Goal: Task Accomplishment & Management: Manage account settings

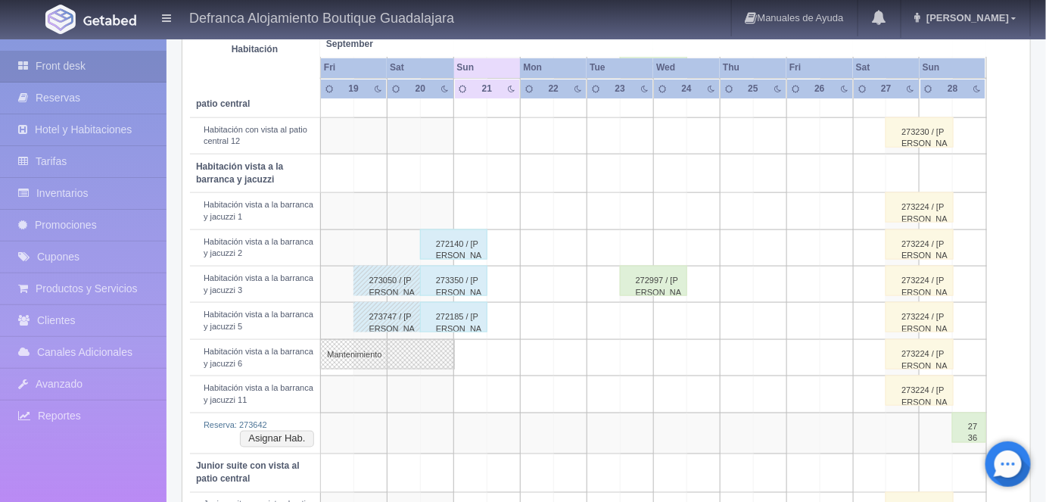
scroll to position [531, 0]
click at [461, 236] on div "272140 / ALFREDO GARCIA AVALOS" at bounding box center [453, 244] width 67 height 30
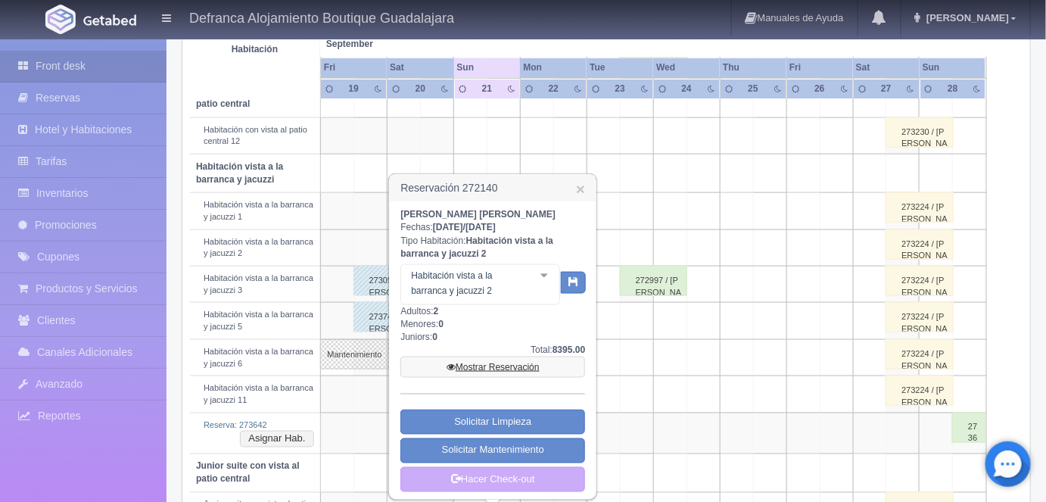
click at [487, 370] on link "Mostrar Reservación" at bounding box center [492, 366] width 185 height 21
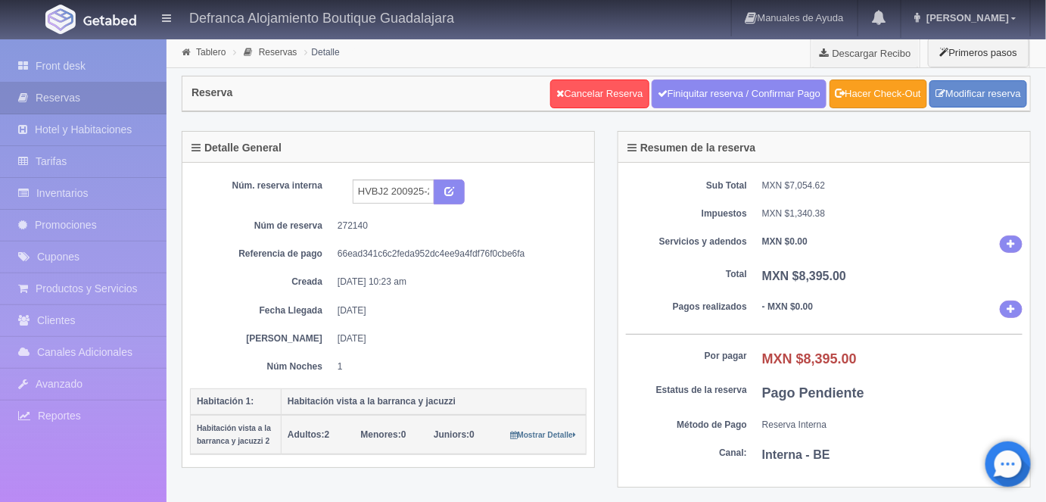
click at [879, 95] on link "Hacer Check-Out" at bounding box center [878, 93] width 98 height 29
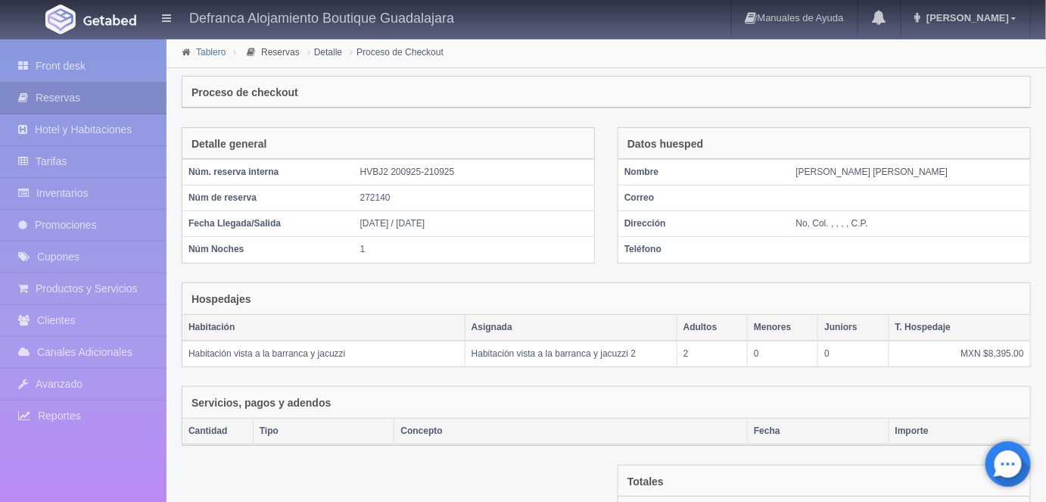
click at [212, 50] on link "Tablero" at bounding box center [211, 52] width 30 height 11
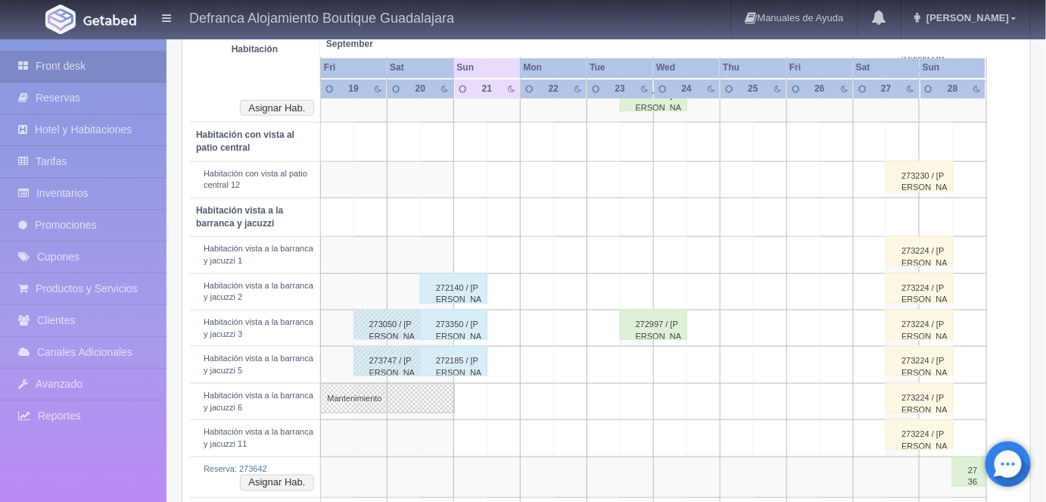
scroll to position [500, 0]
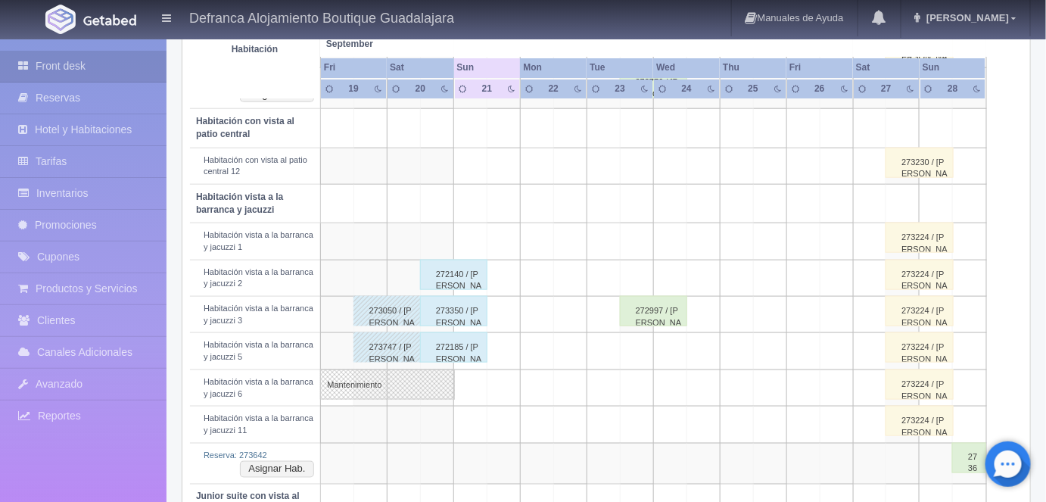
click at [462, 270] on div "272140 / [PERSON_NAME]" at bounding box center [453, 275] width 67 height 30
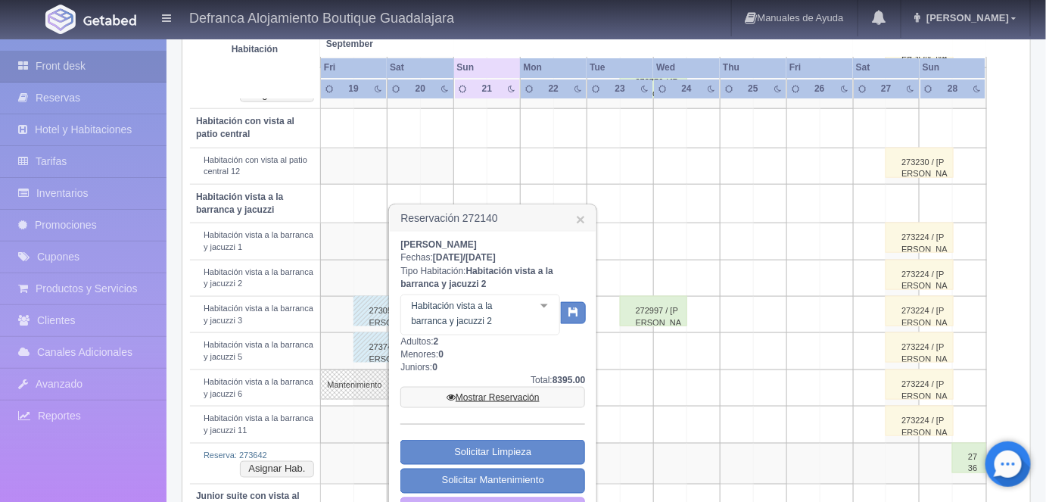
click at [498, 397] on link "Mostrar Reservación" at bounding box center [492, 397] width 185 height 21
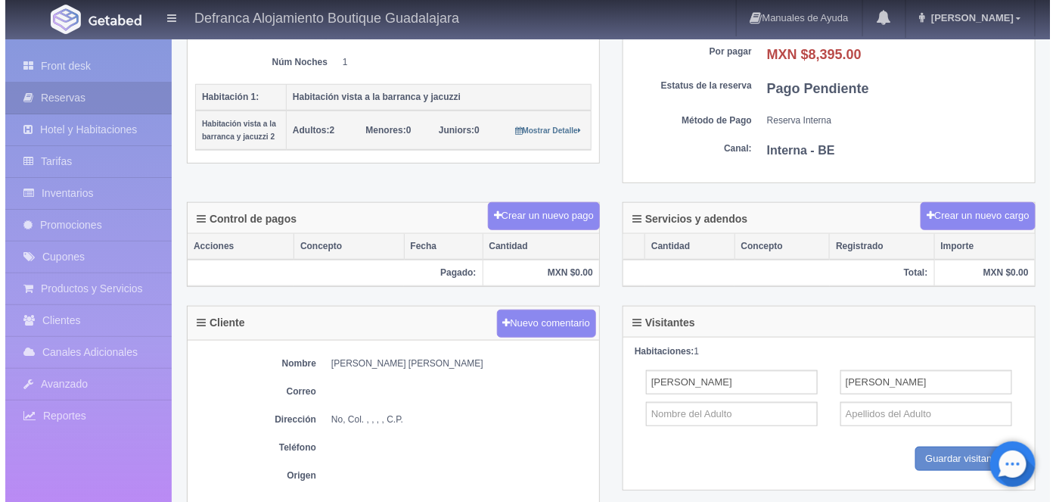
scroll to position [290, 0]
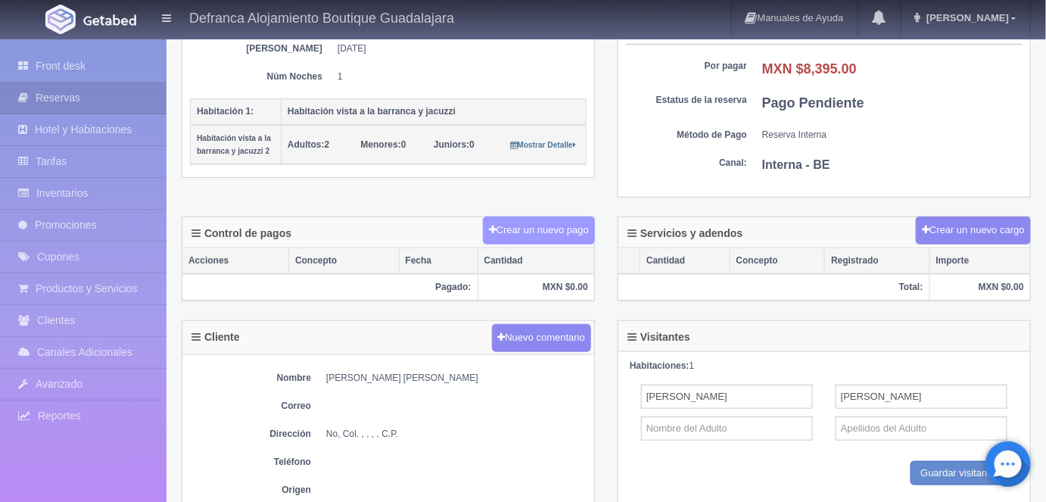
click at [528, 222] on button "Crear un nuevo pago" at bounding box center [539, 230] width 112 height 28
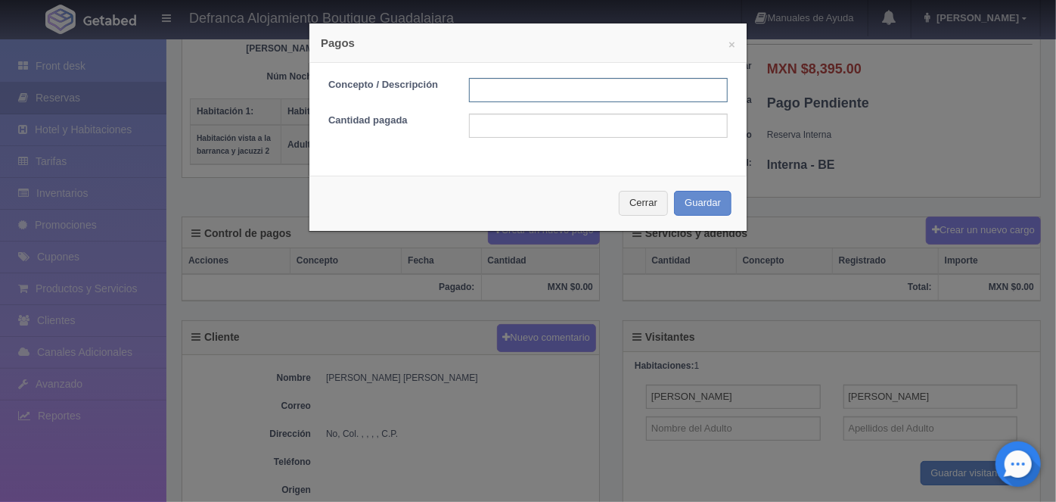
click at [481, 89] on input "text" at bounding box center [598, 90] width 259 height 24
click at [686, 89] on input "CERTIFICADO DE REGALO FLEXTRONICS 02/JUL-25 PAYPAL" at bounding box center [598, 90] width 259 height 24
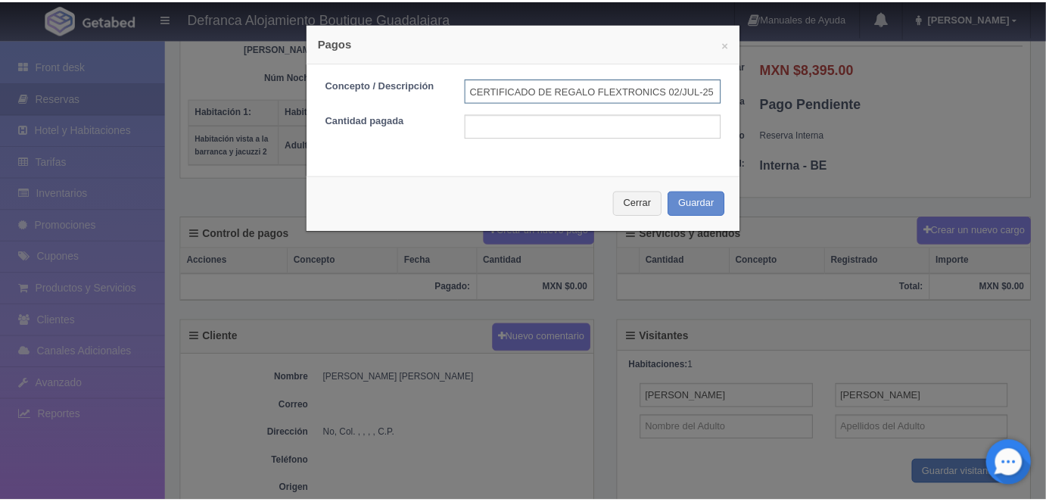
scroll to position [0, 0]
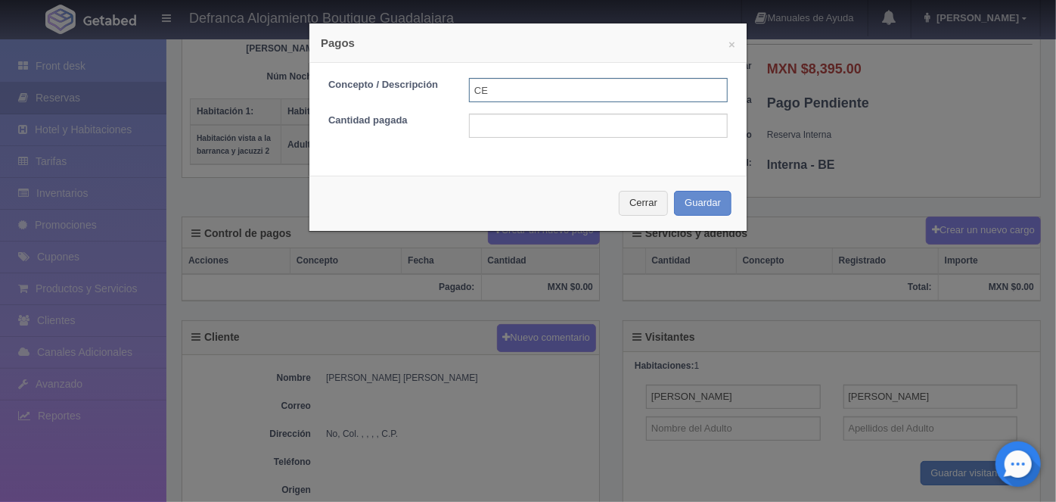
type input "C"
click at [639, 207] on button "Cerrar" at bounding box center [643, 203] width 49 height 25
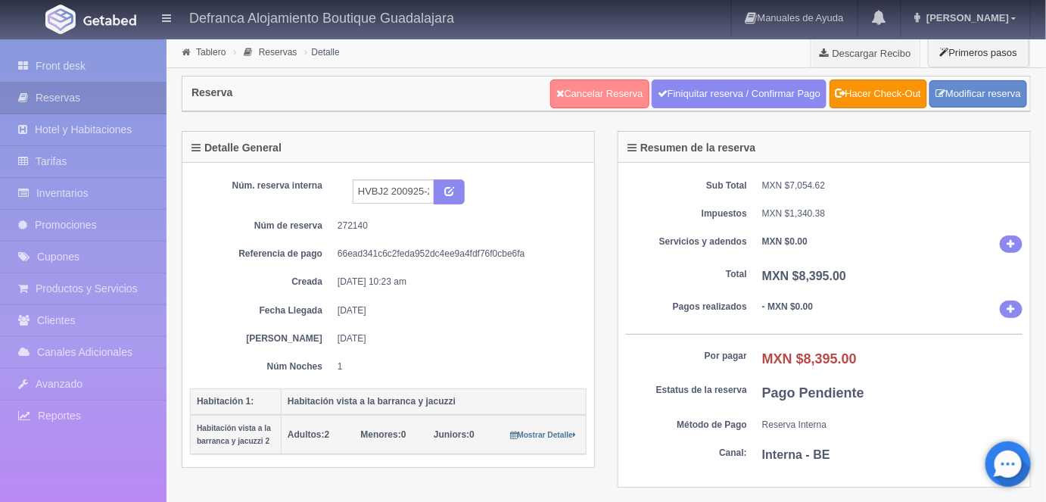
click at [604, 92] on link "Cancelar Reserva" at bounding box center [599, 93] width 98 height 29
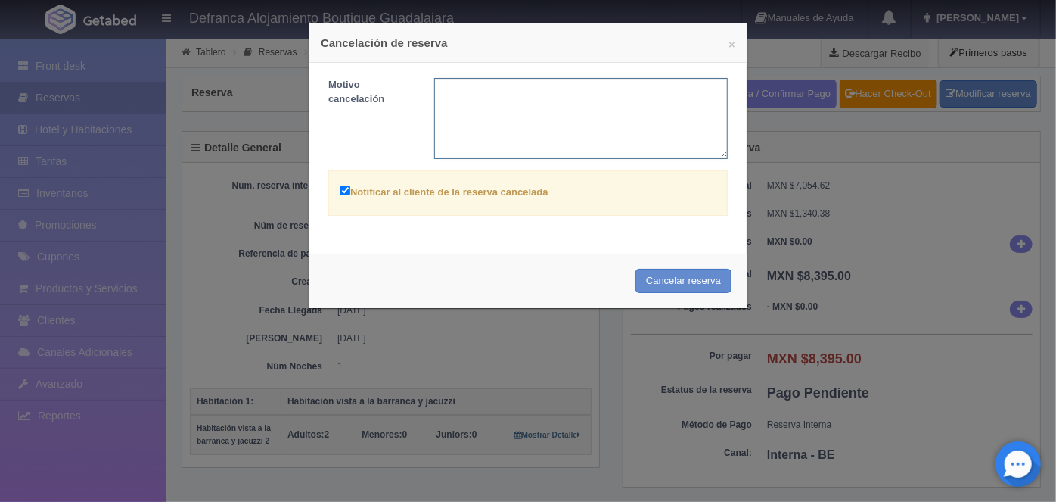
click at [446, 88] on textarea at bounding box center [581, 118] width 294 height 81
type textarea "S"
click at [729, 45] on button "×" at bounding box center [732, 44] width 7 height 11
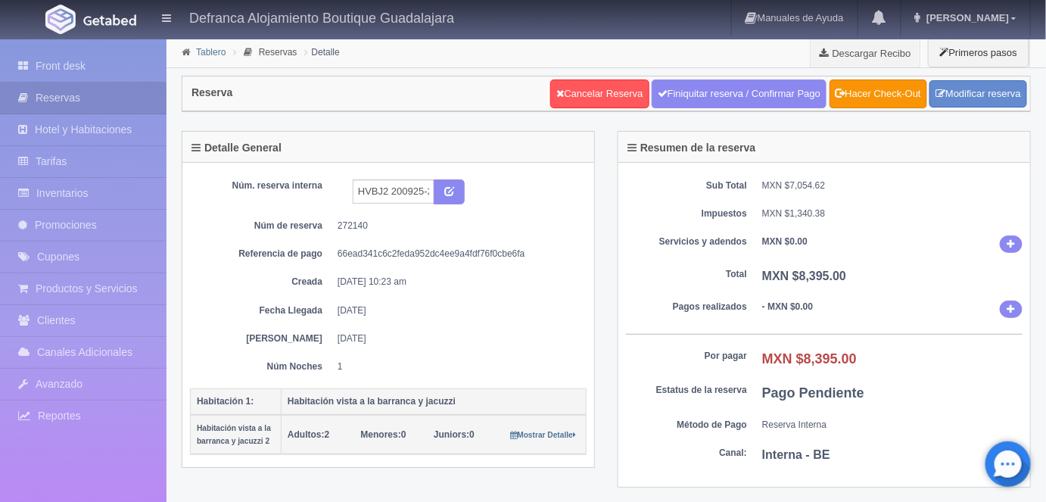
click at [207, 51] on link "Tablero" at bounding box center [211, 52] width 30 height 11
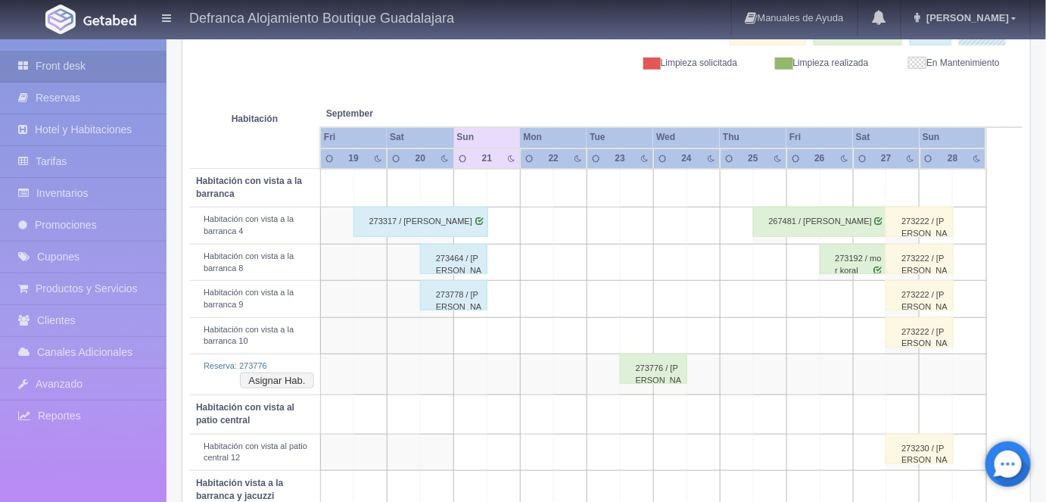
scroll to position [219, 0]
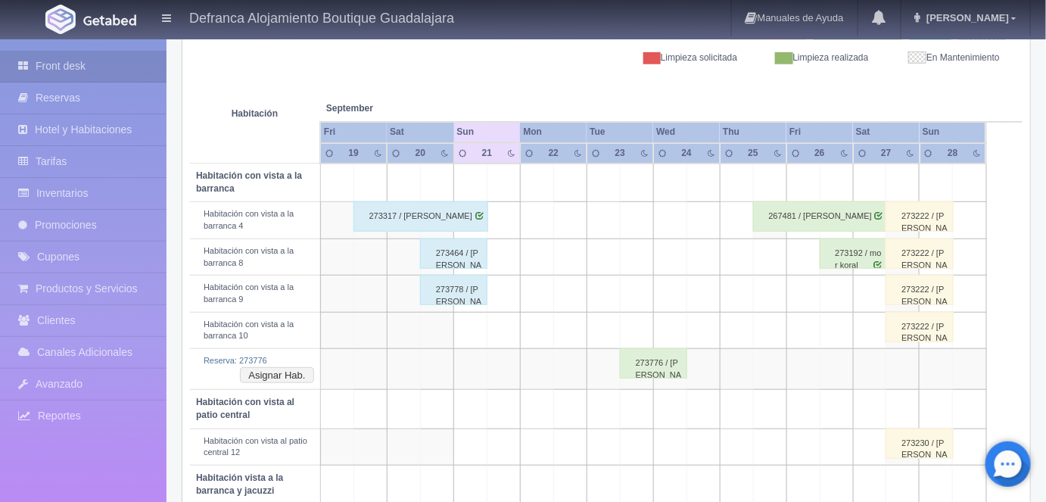
click at [455, 250] on div "273464 / [PERSON_NAME]" at bounding box center [453, 253] width 67 height 30
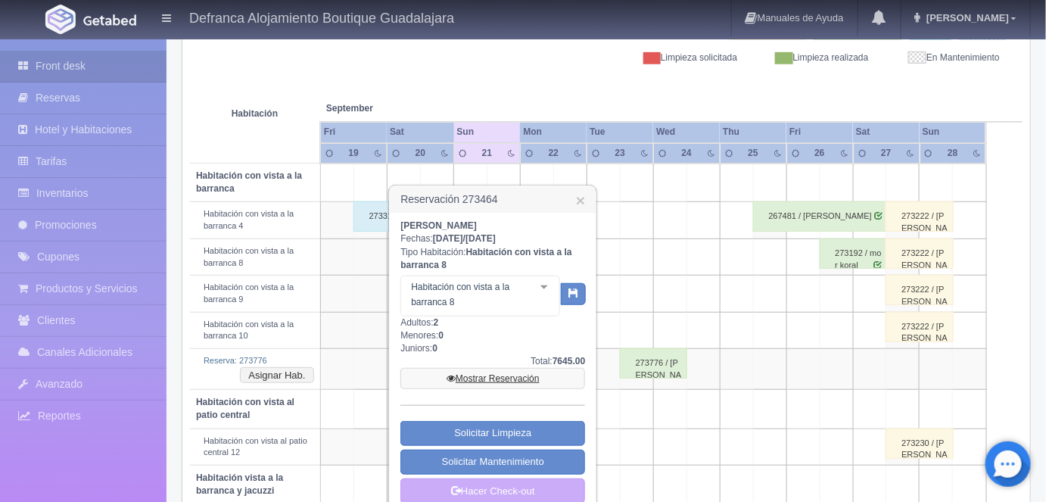
click at [486, 372] on link "Mostrar Reservación" at bounding box center [492, 378] width 185 height 21
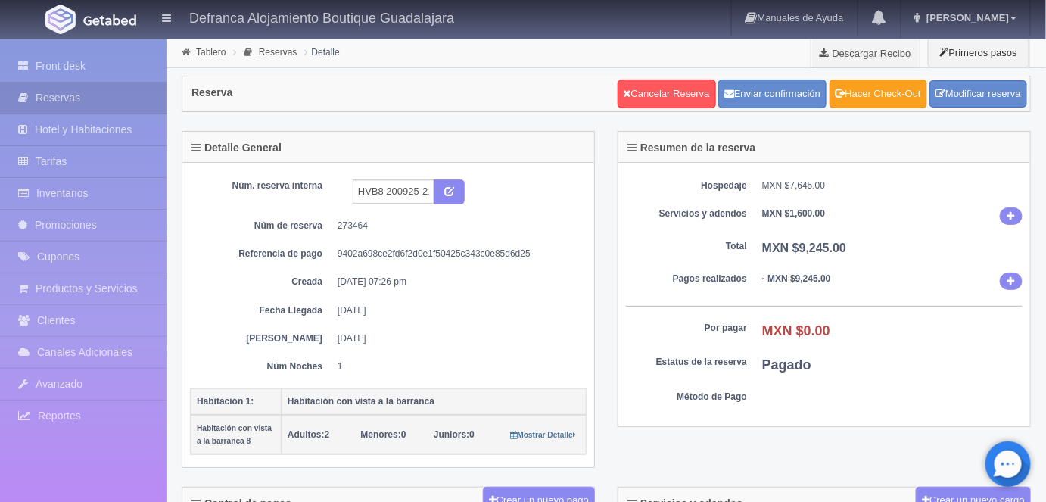
click at [879, 89] on link "Hacer Check-Out" at bounding box center [878, 93] width 98 height 29
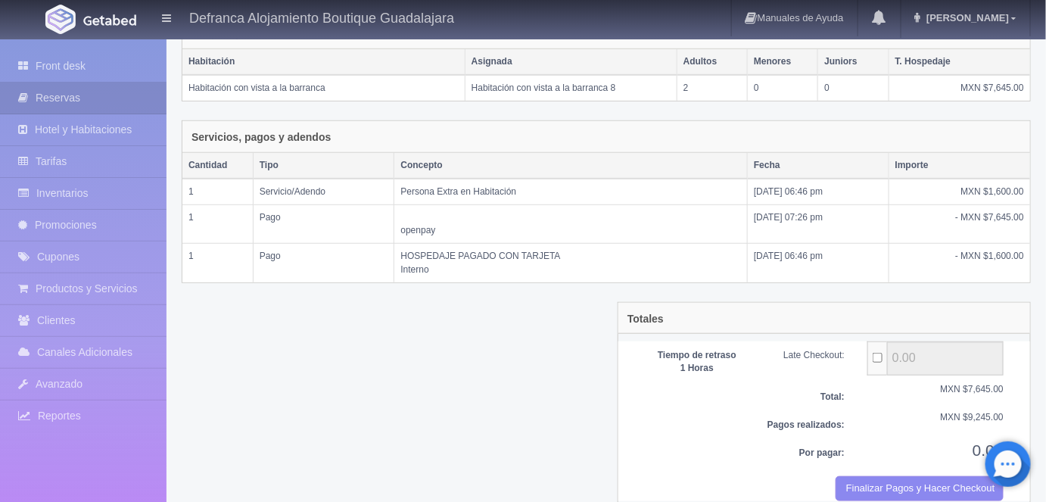
scroll to position [297, 0]
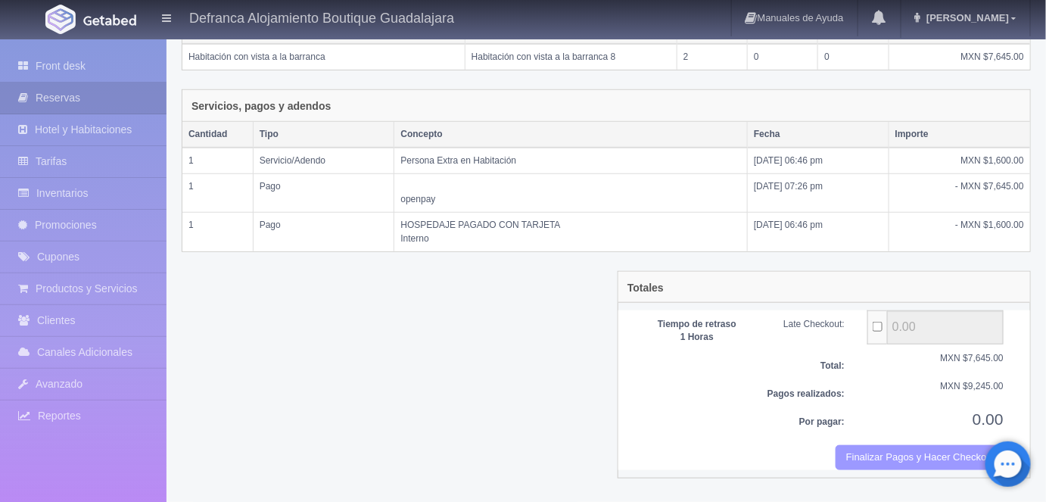
click at [893, 469] on button "Finalizar Pagos y Hacer Checkout" at bounding box center [919, 457] width 168 height 25
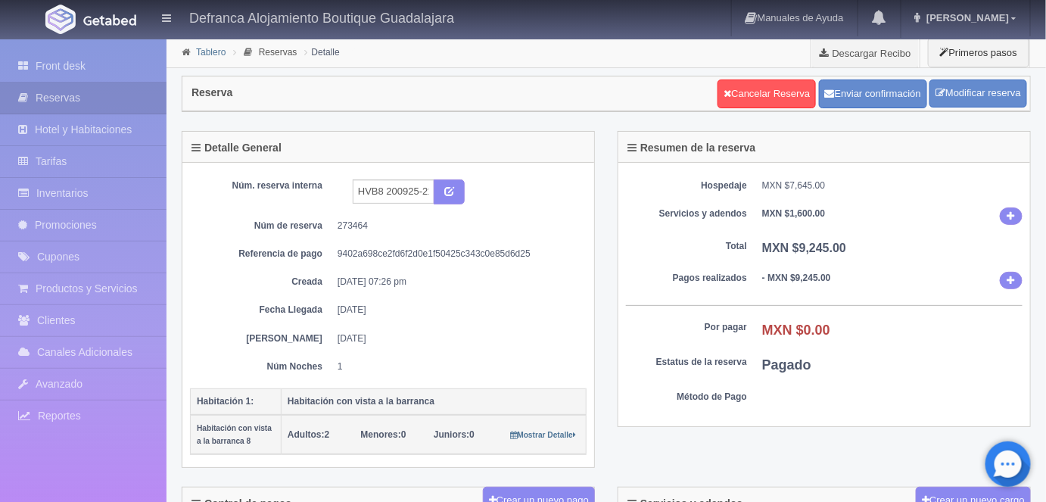
click at [215, 51] on link "Tablero" at bounding box center [211, 52] width 30 height 11
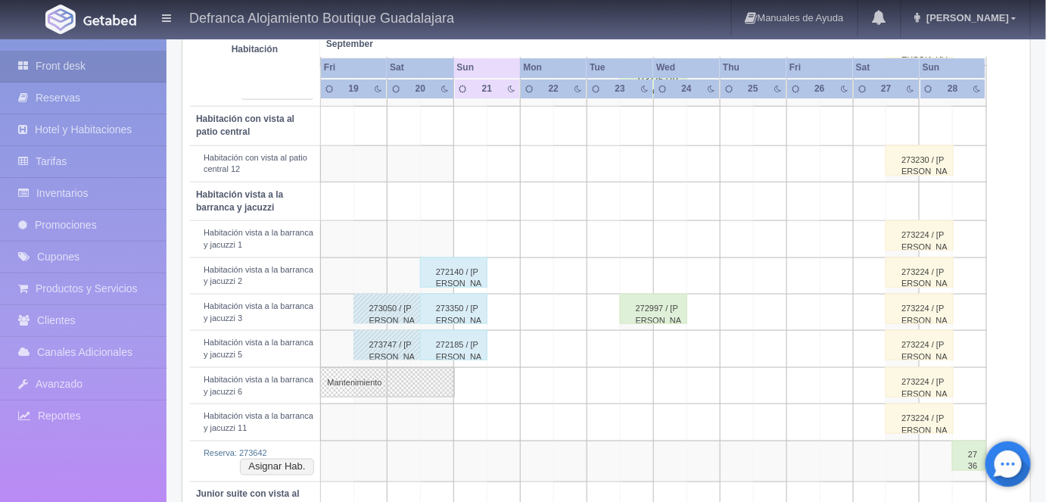
scroll to position [503, 0]
click at [458, 268] on div "272140 / [PERSON_NAME]" at bounding box center [453, 272] width 67 height 30
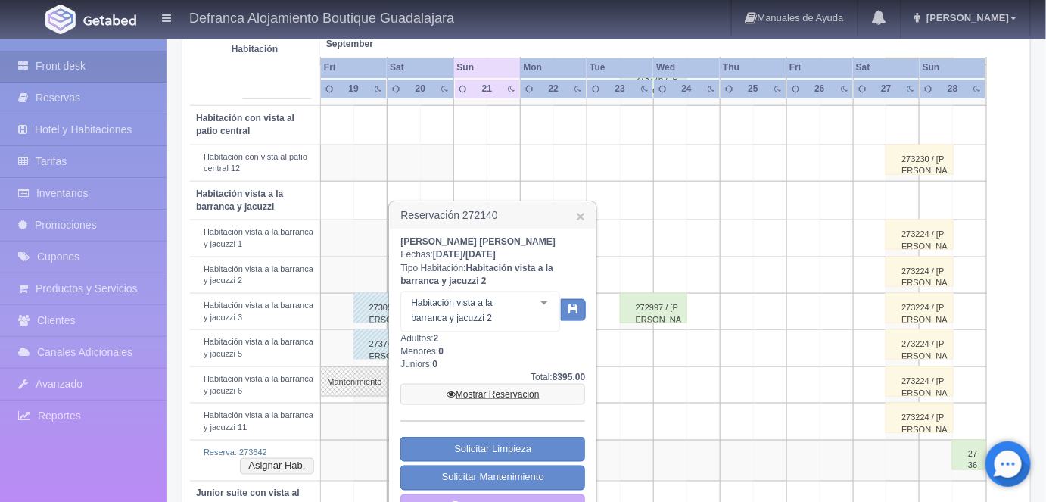
click at [480, 394] on link "Mostrar Reservación" at bounding box center [492, 394] width 185 height 21
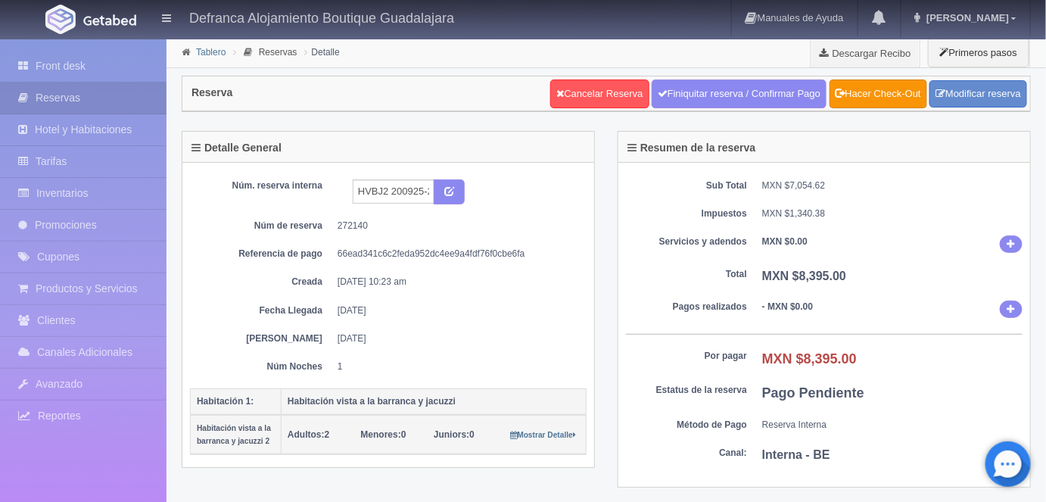
click at [200, 51] on link "Tablero" at bounding box center [211, 52] width 30 height 11
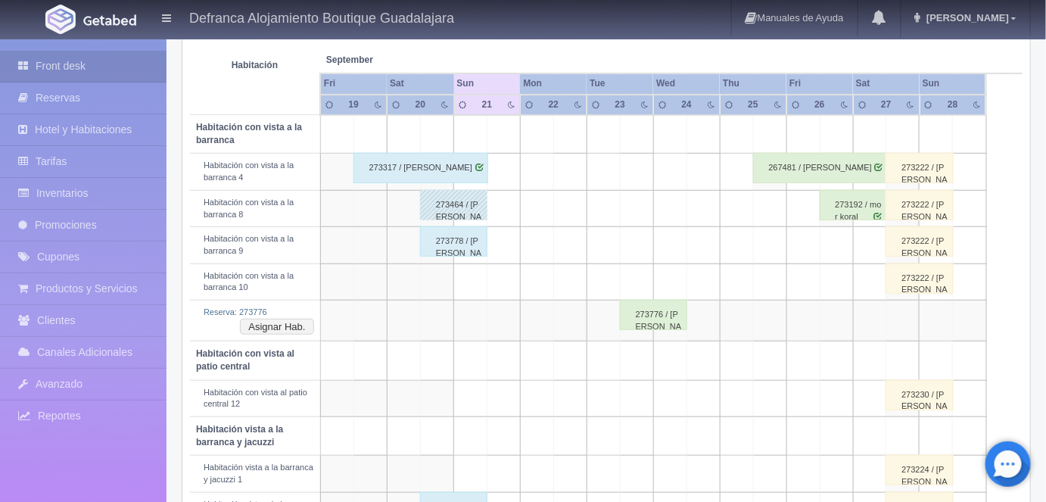
scroll to position [267, 0]
click at [441, 165] on div "273317 / [PERSON_NAME]" at bounding box center [420, 169] width 135 height 30
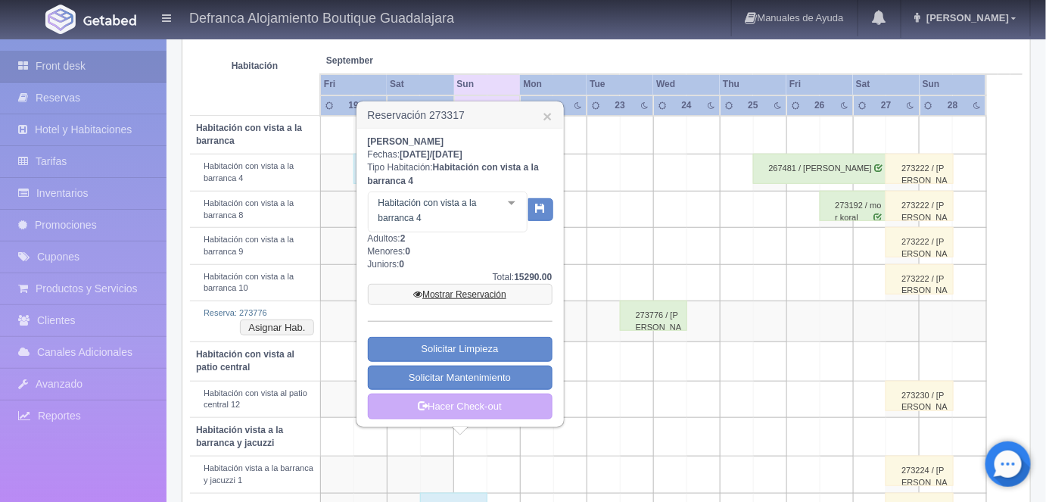
click at [460, 296] on link "Mostrar Reservación" at bounding box center [460, 294] width 185 height 21
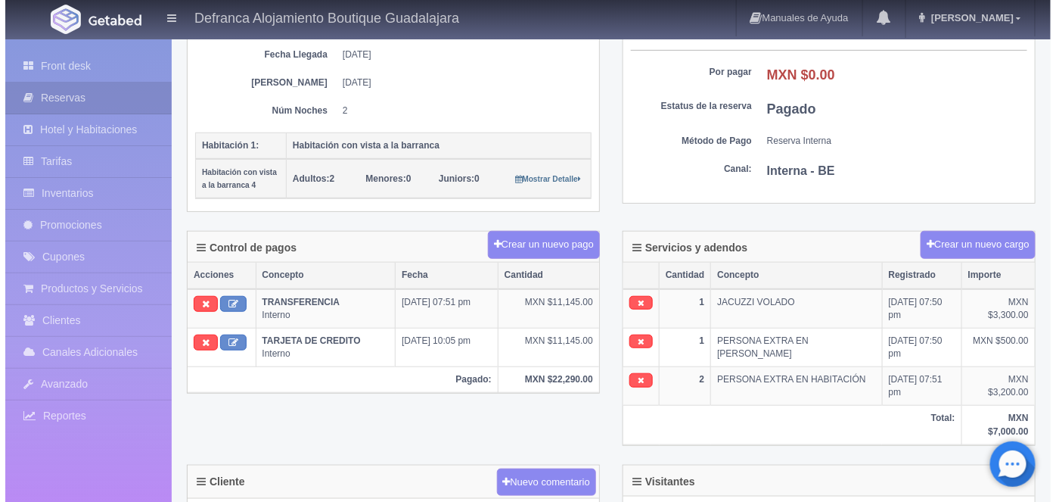
scroll to position [259, 0]
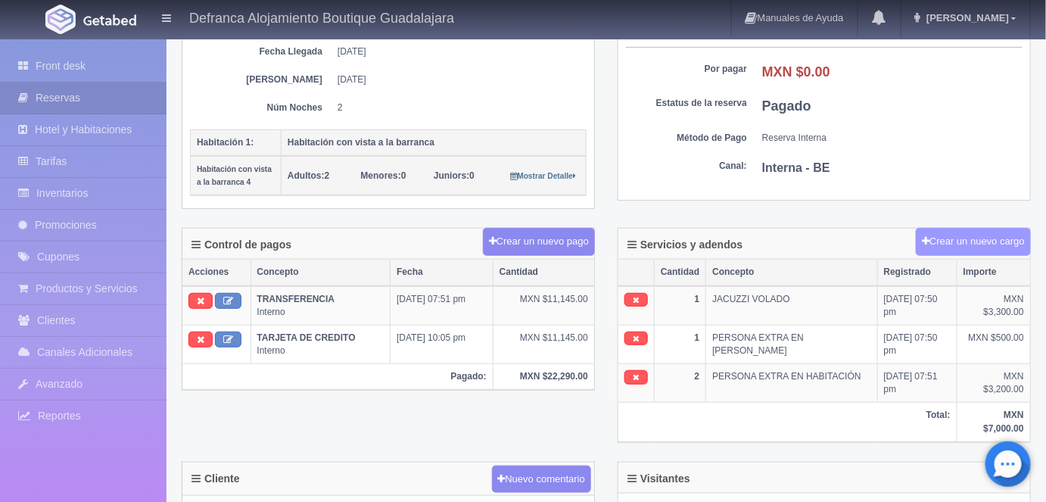
click at [958, 235] on button "Crear un nuevo cargo" at bounding box center [973, 242] width 115 height 28
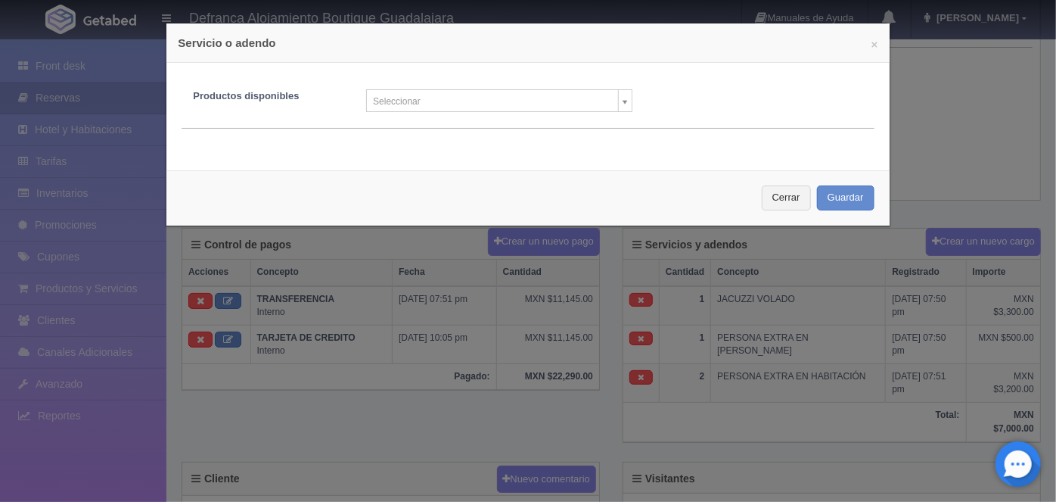
click at [616, 103] on body "Defranca Alojamiento Boutique Guadalajara Manuales de Ayuda Actualizaciones rec…" at bounding box center [528, 331] width 1056 height 1105
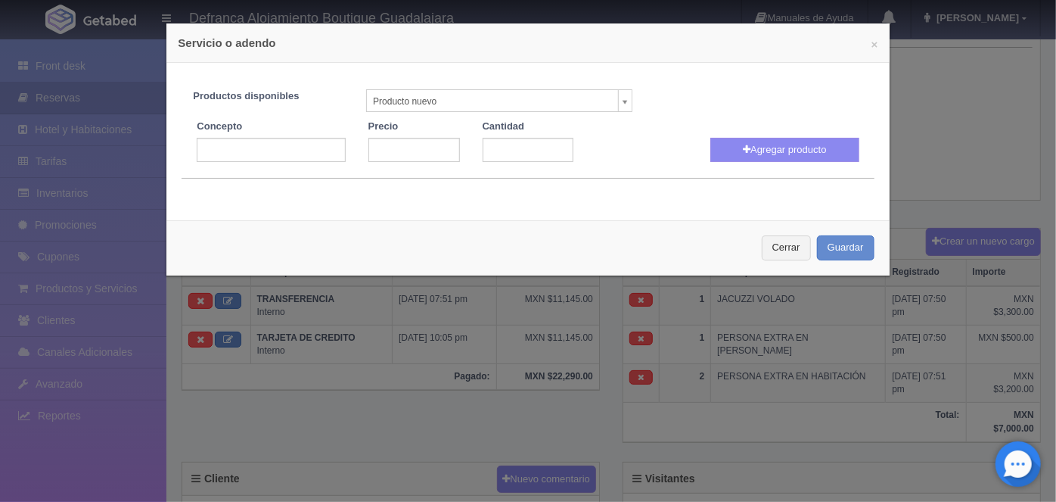
select select "0"
type input "1"
click at [219, 151] on input "text" at bounding box center [271, 150] width 148 height 24
type input "Masaje Relajante Aroma Terapético"
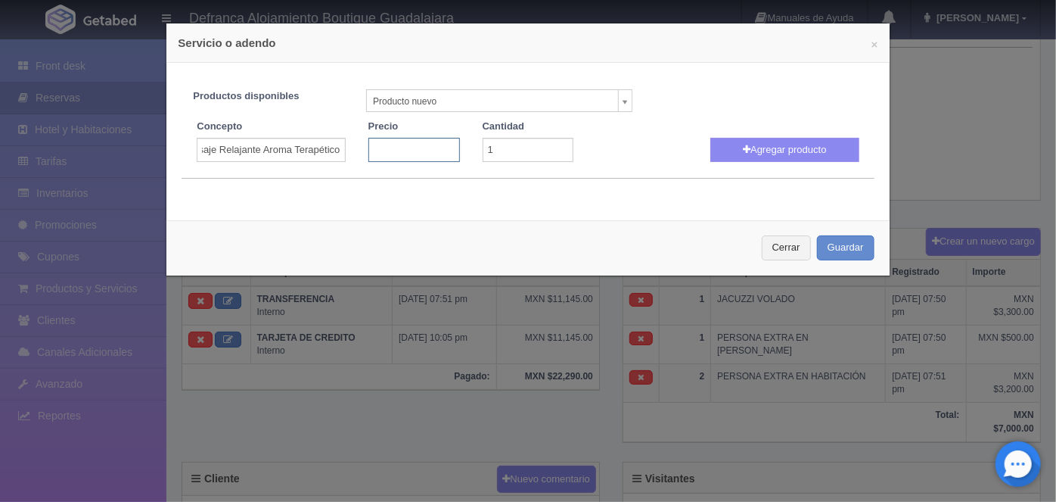
click at [395, 151] on input "number" at bounding box center [415, 150] width 92 height 24
type input "1200"
click at [770, 153] on button "Agregar producto" at bounding box center [785, 150] width 148 height 24
select select
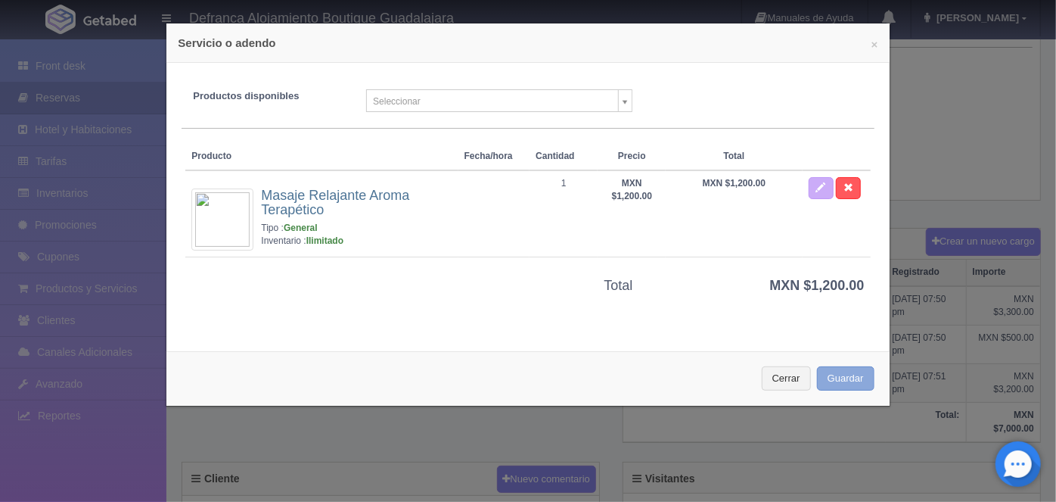
click at [827, 384] on button "Guardar" at bounding box center [846, 378] width 58 height 25
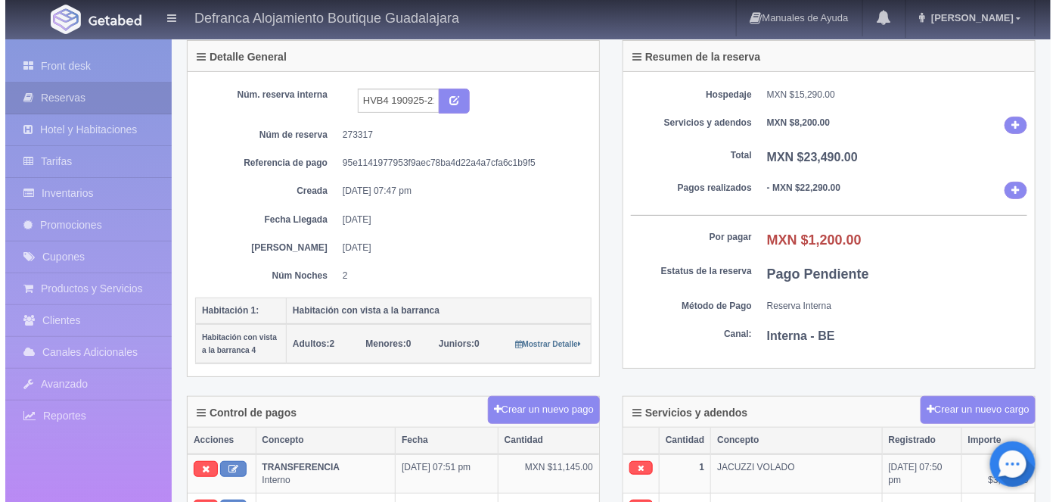
scroll to position [92, 0]
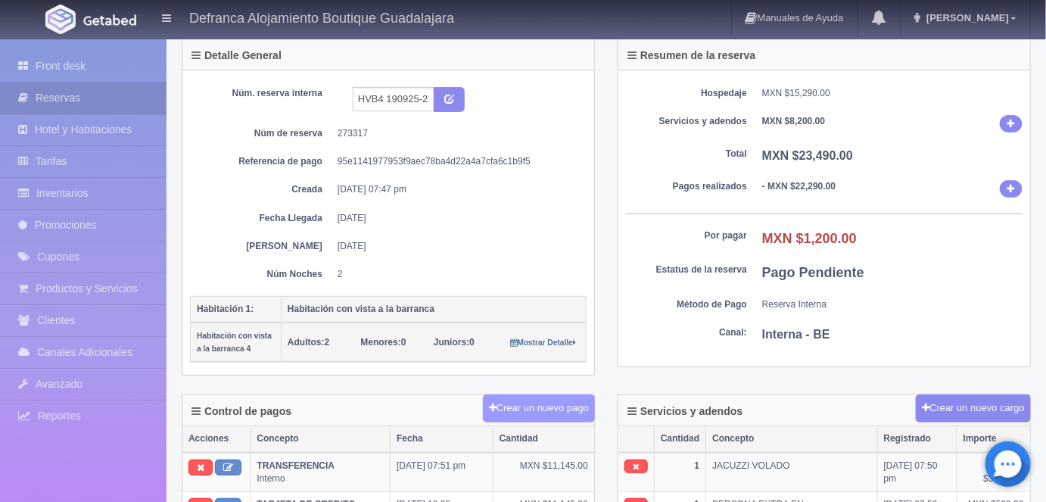
click at [540, 402] on button "Crear un nuevo pago" at bounding box center [539, 408] width 112 height 28
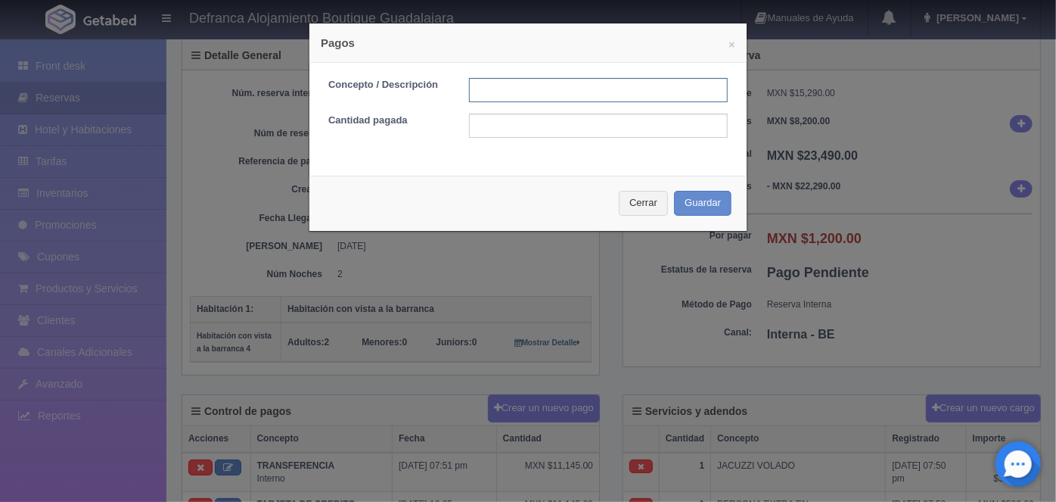
click at [484, 87] on input "text" at bounding box center [598, 90] width 259 height 24
type input "MASAJES PAGO CON TARJETA"
click at [478, 126] on input "text" at bounding box center [598, 126] width 259 height 24
type input "1200.00"
click at [695, 213] on button "Guardar" at bounding box center [703, 203] width 58 height 25
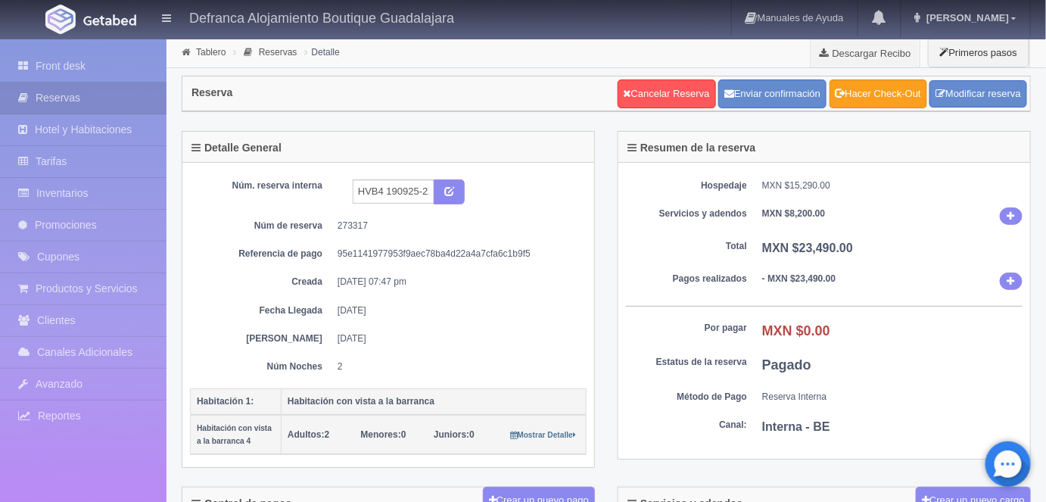
click at [876, 103] on link "Hacer Check-Out" at bounding box center [878, 93] width 98 height 29
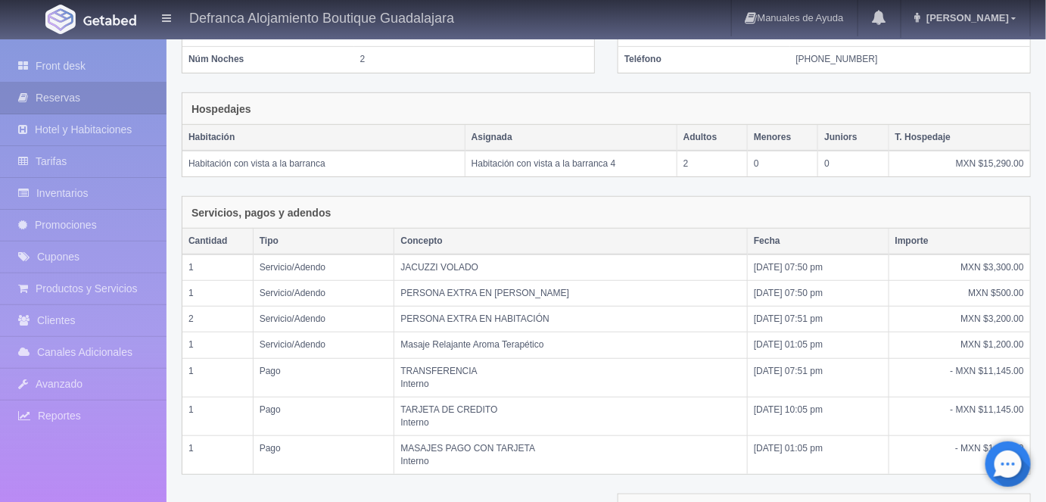
scroll to position [400, 0]
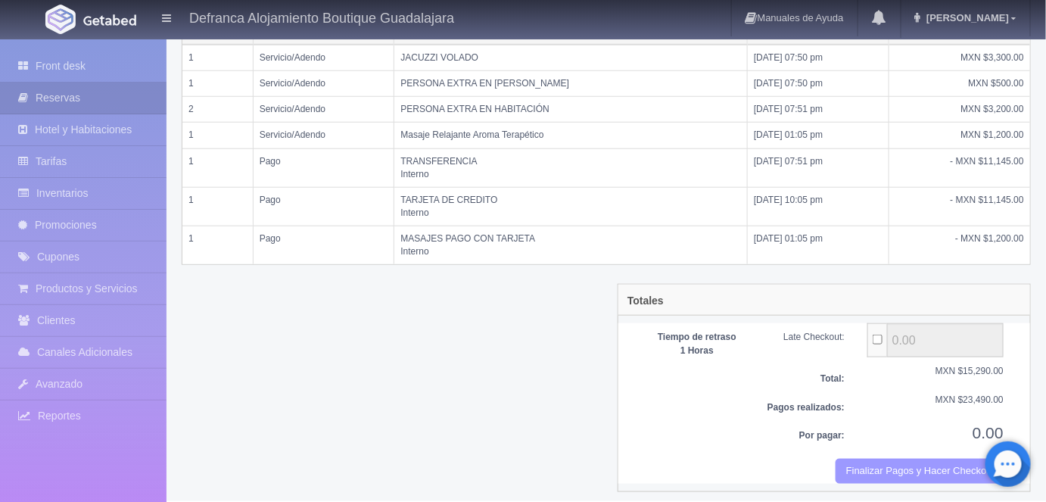
click at [881, 460] on button "Finalizar Pagos y Hacer Checkout" at bounding box center [919, 471] width 168 height 25
